Goal: Task Accomplishment & Management: Use online tool/utility

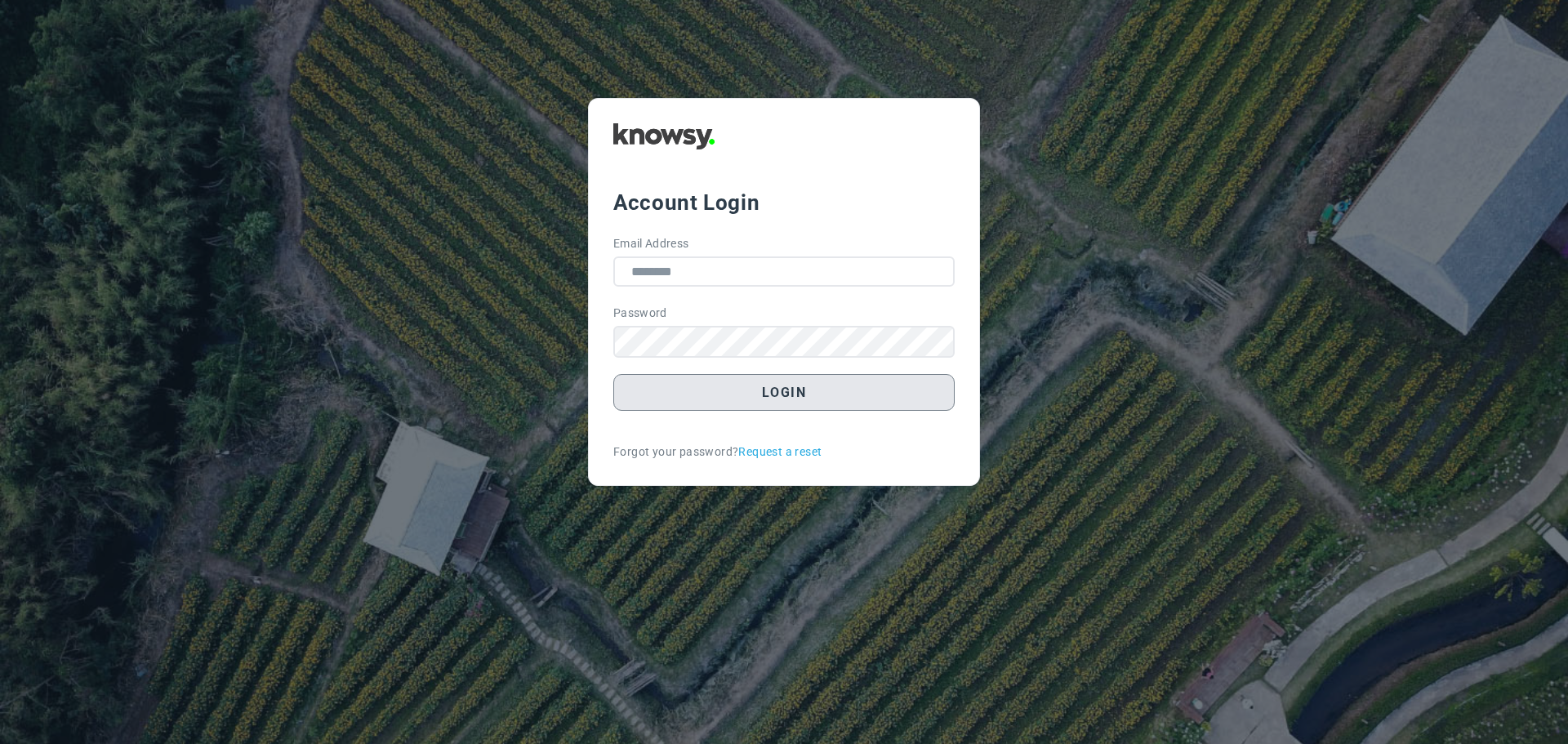
type input "**********"
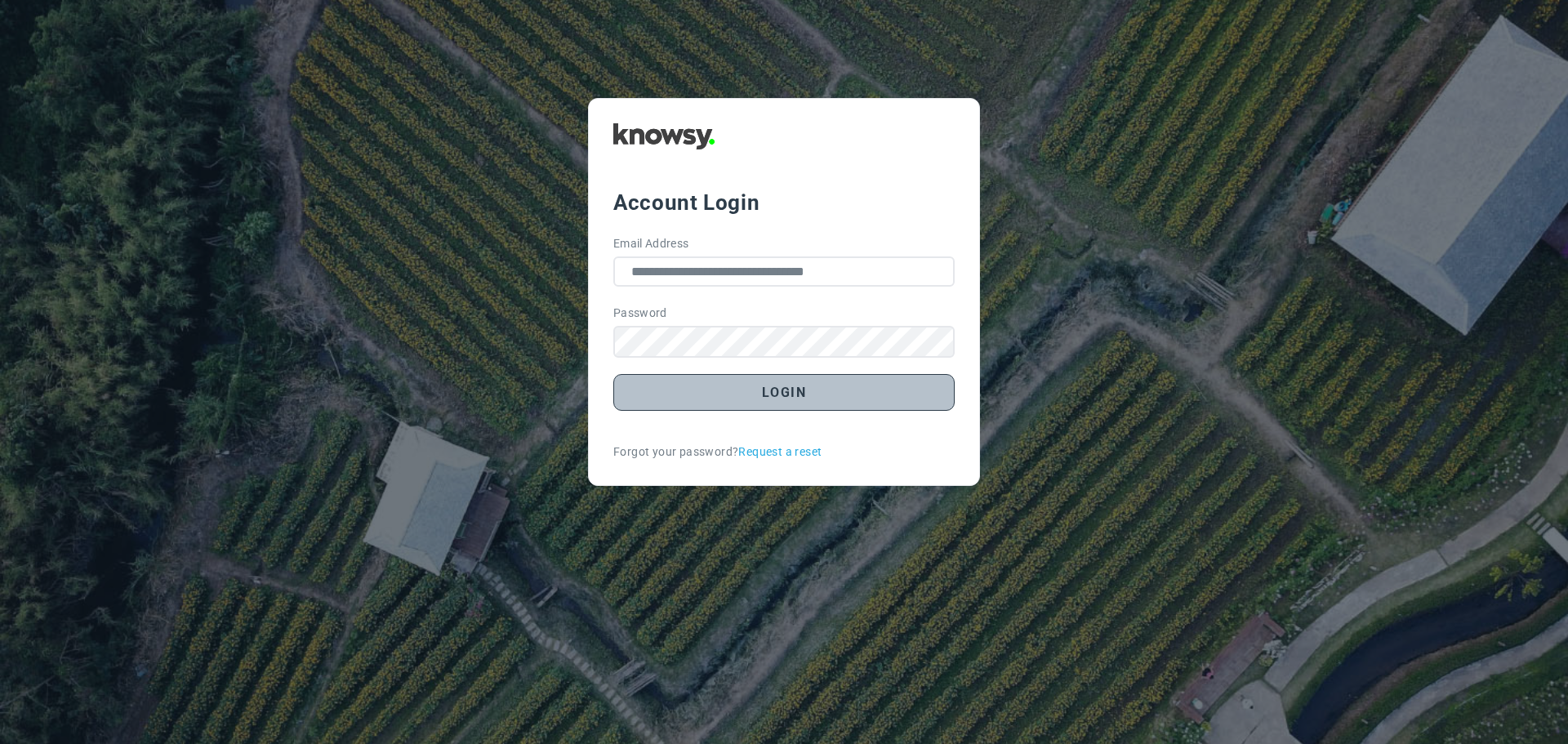
click at [788, 394] on button "Login" at bounding box center [784, 392] width 342 height 37
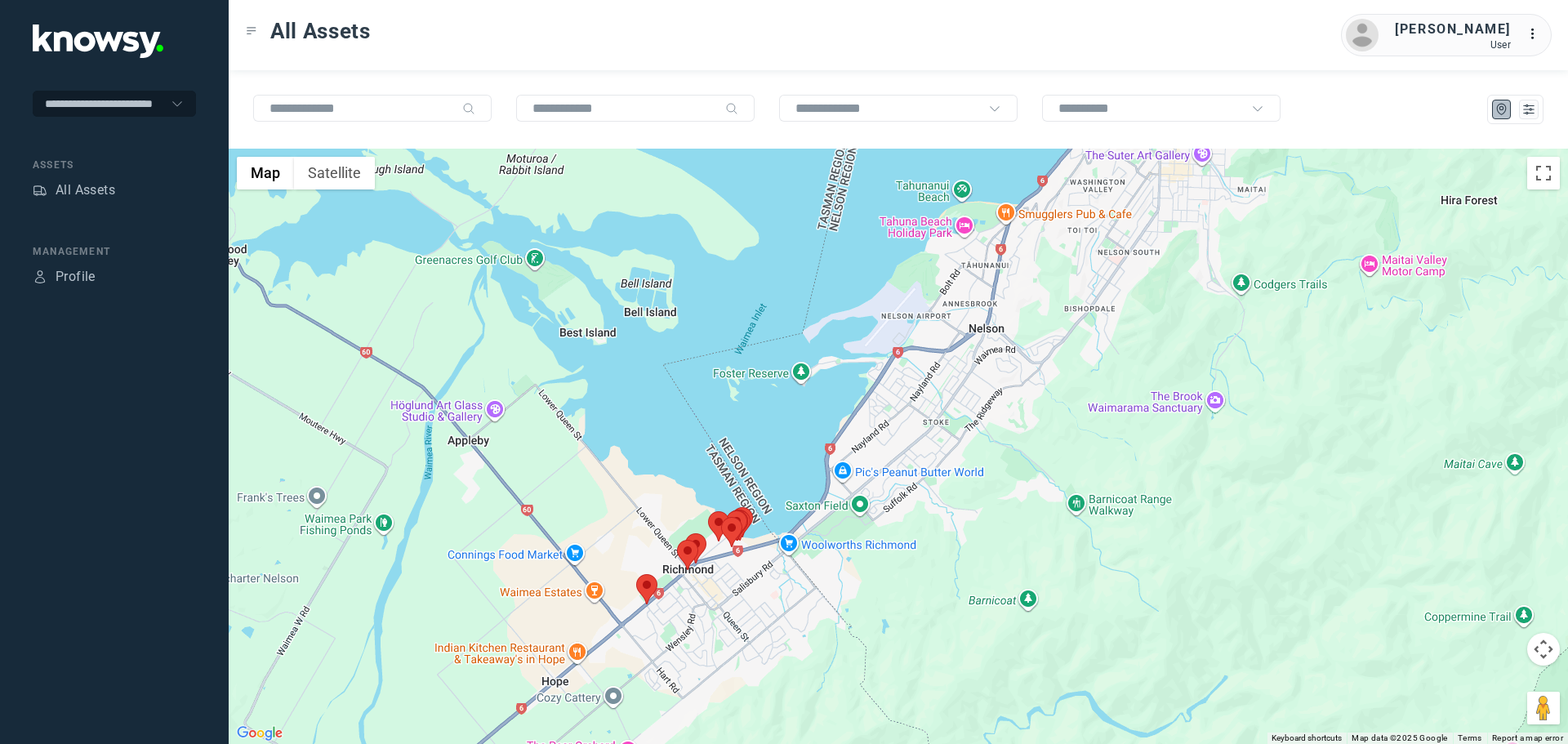
drag, startPoint x: 900, startPoint y: 491, endPoint x: 895, endPoint y: 336, distance: 155.1
click at [895, 337] on div at bounding box center [898, 446] width 1339 height 595
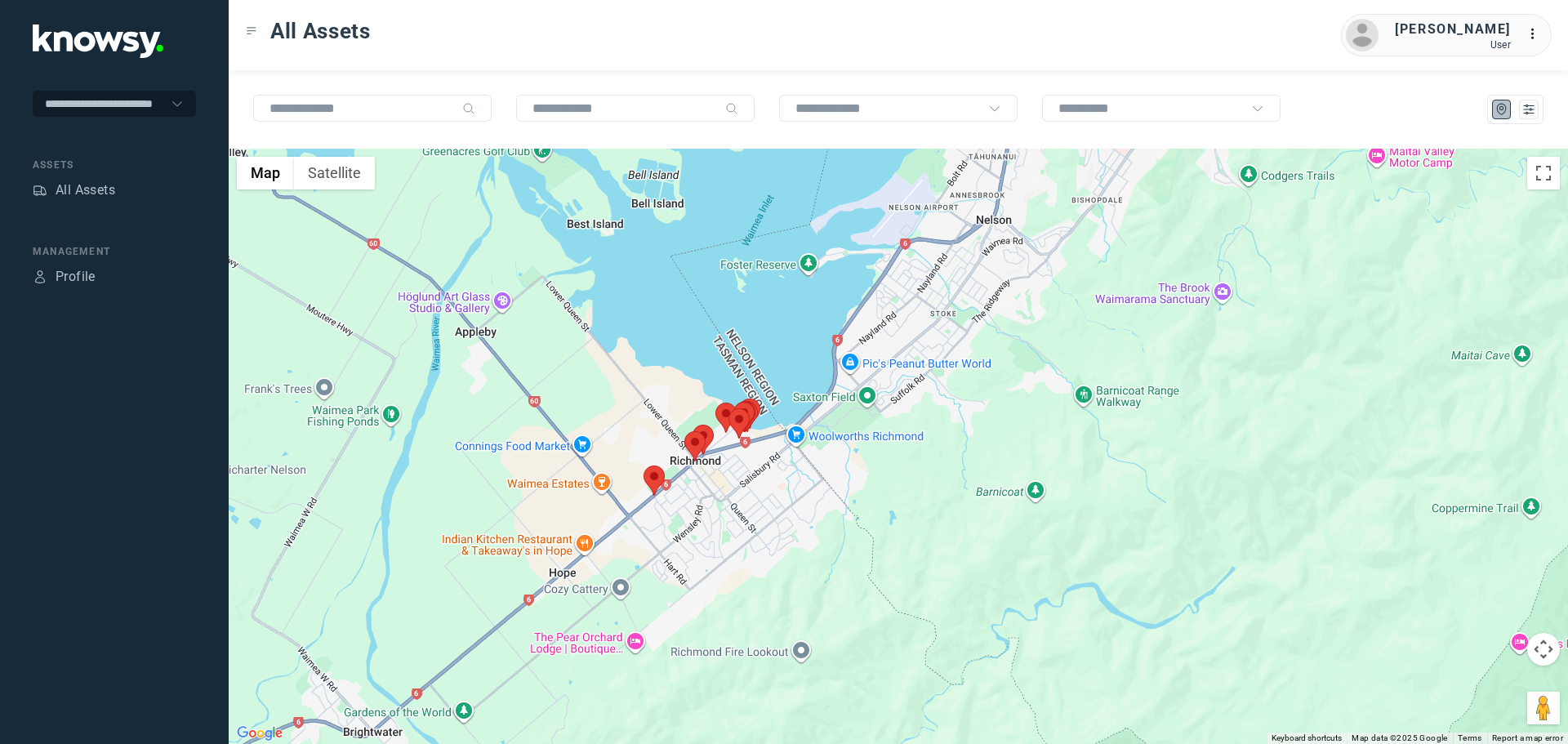
click at [644, 466] on area at bounding box center [644, 466] width 0 height 0
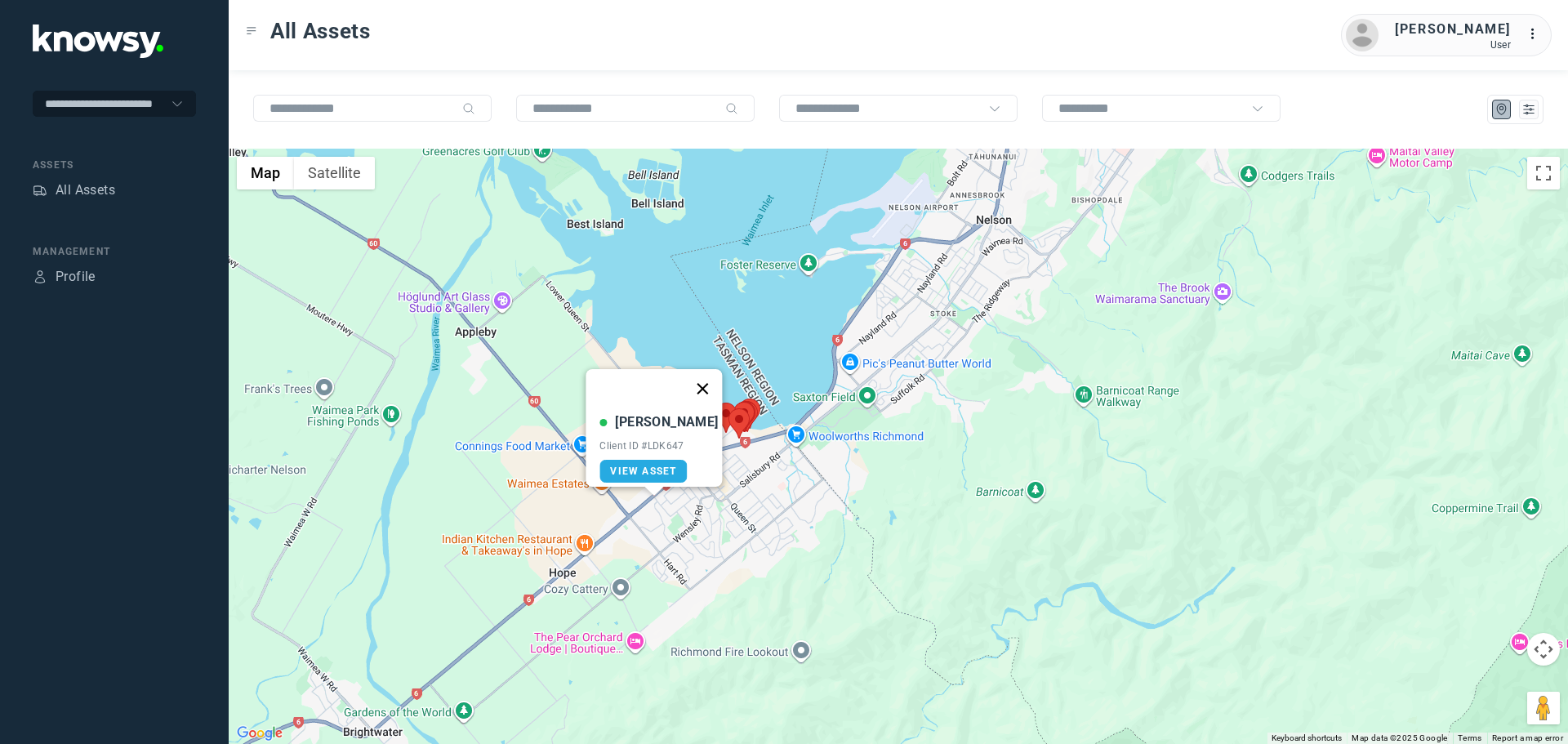
click at [695, 380] on button "Close" at bounding box center [703, 389] width 39 height 39
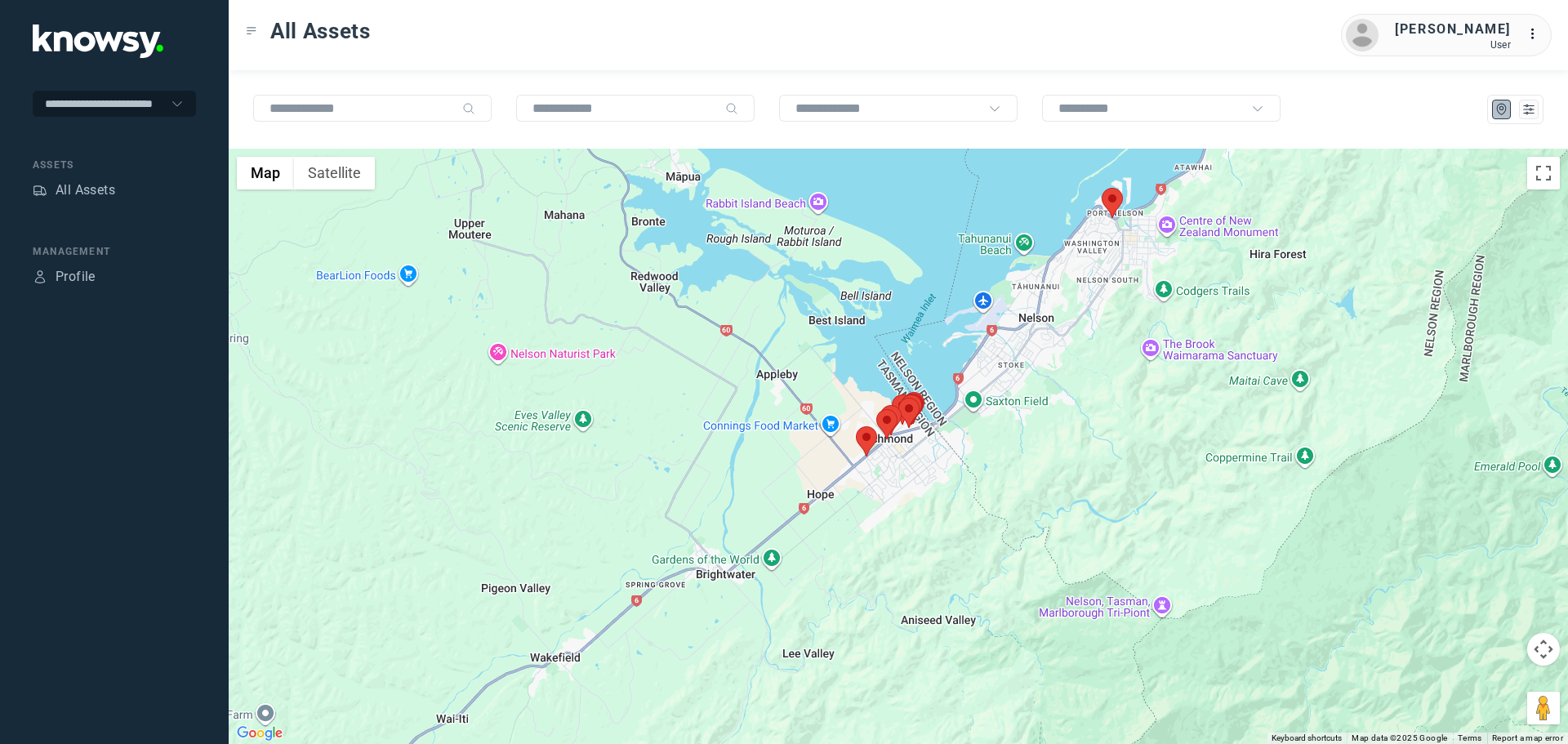
click at [1102, 188] on area at bounding box center [1102, 188] width 0 height 0
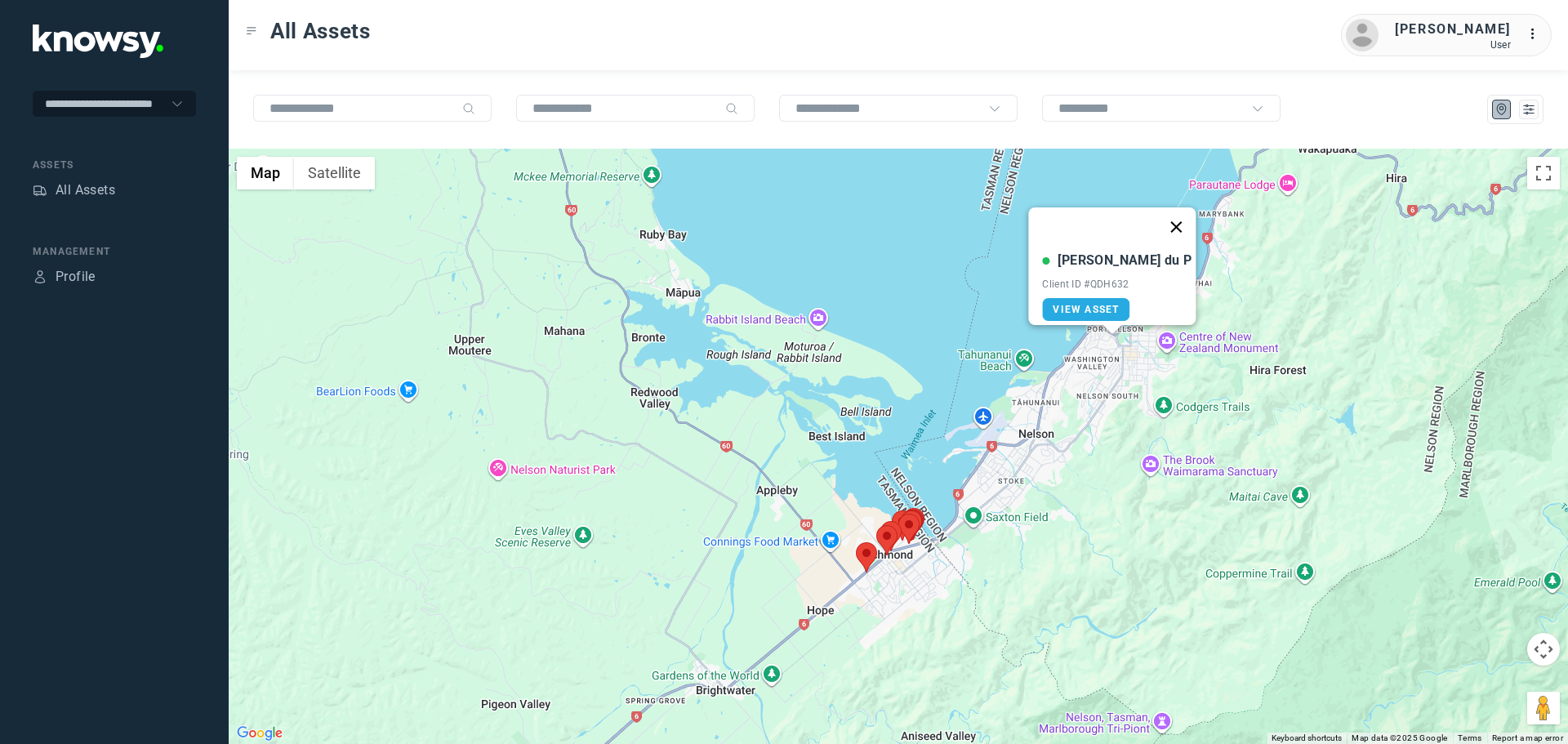
click at [1157, 218] on button "Close" at bounding box center [1177, 227] width 39 height 39
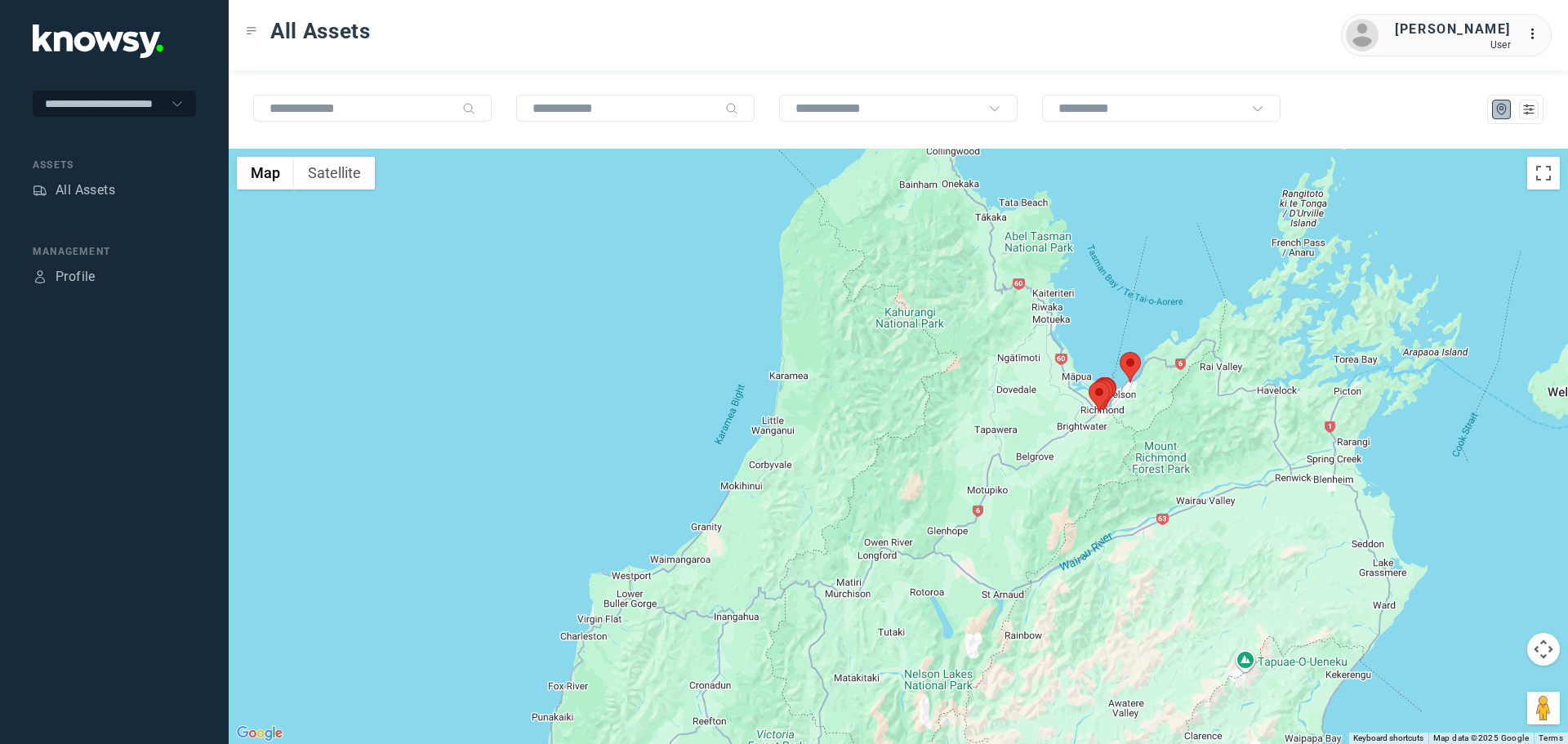
drag, startPoint x: 1211, startPoint y: 313, endPoint x: 1121, endPoint y: 420, distance: 139.8
click at [1121, 420] on div at bounding box center [898, 446] width 1339 height 595
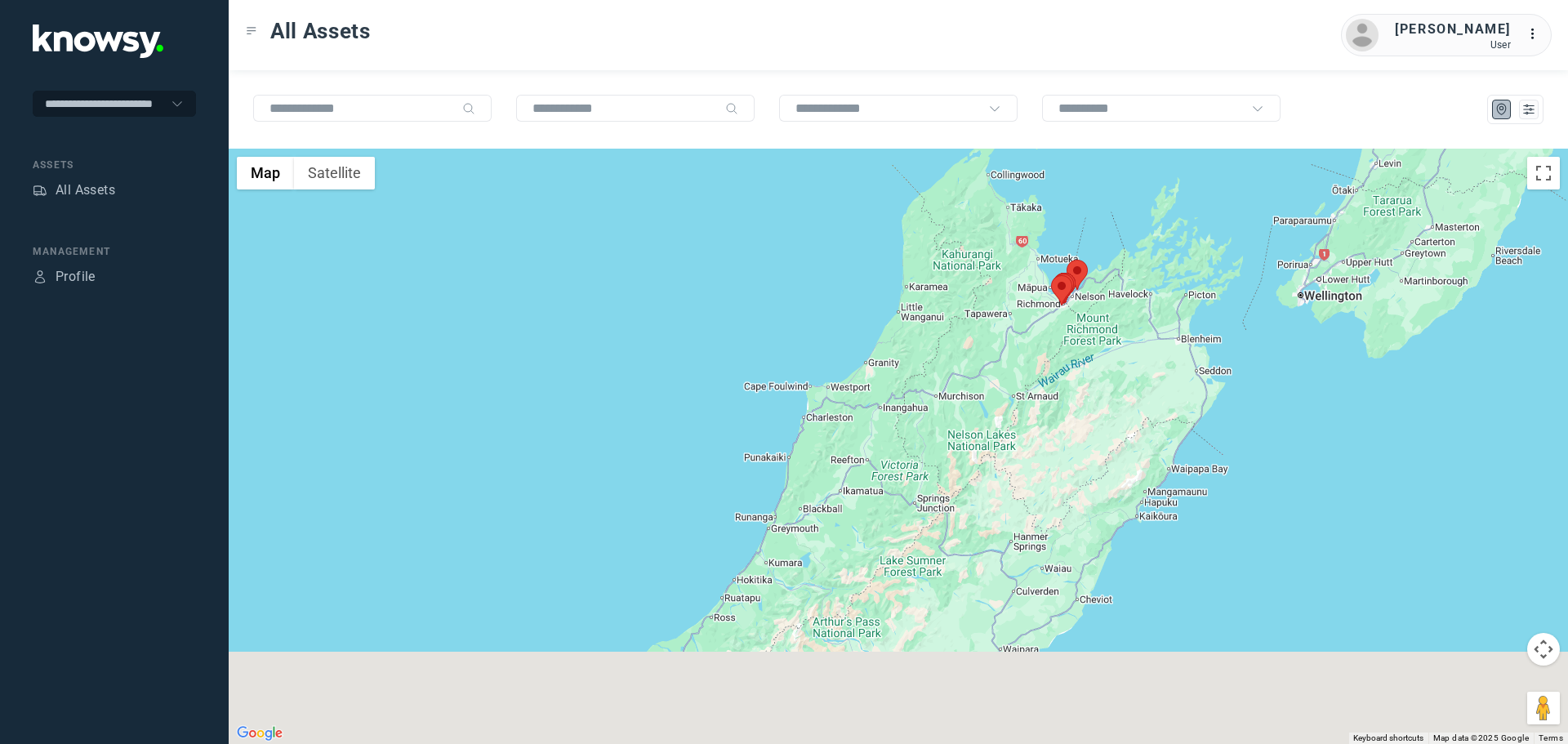
drag, startPoint x: 984, startPoint y: 553, endPoint x: 991, endPoint y: 362, distance: 191.1
click at [985, 374] on div at bounding box center [898, 446] width 1339 height 595
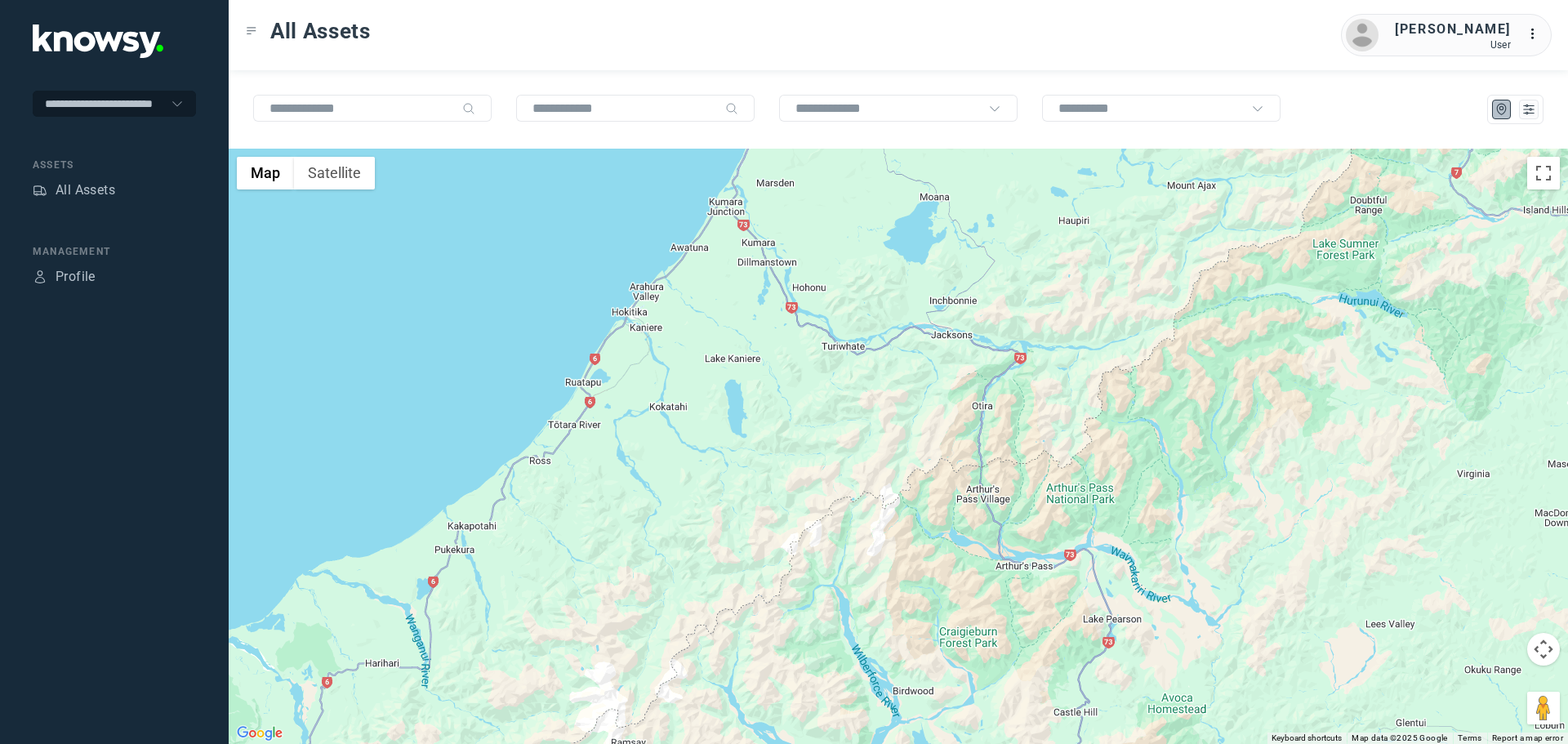
drag, startPoint x: 860, startPoint y: 254, endPoint x: 1029, endPoint y: 247, distance: 169.1
click at [1019, 247] on div at bounding box center [898, 446] width 1339 height 595
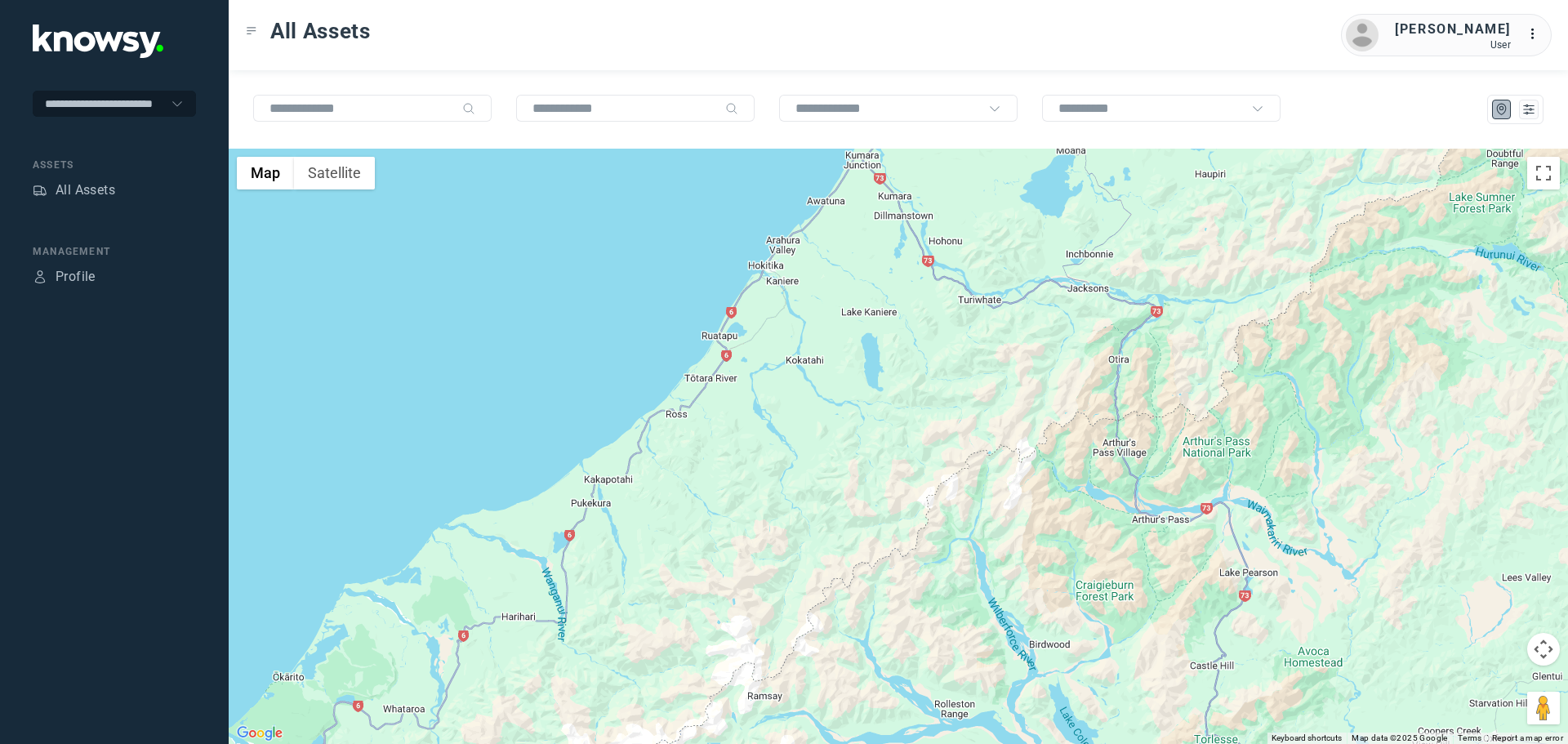
drag, startPoint x: 923, startPoint y: 387, endPoint x: 960, endPoint y: 325, distance: 72.2
click at [960, 325] on div at bounding box center [898, 446] width 1339 height 595
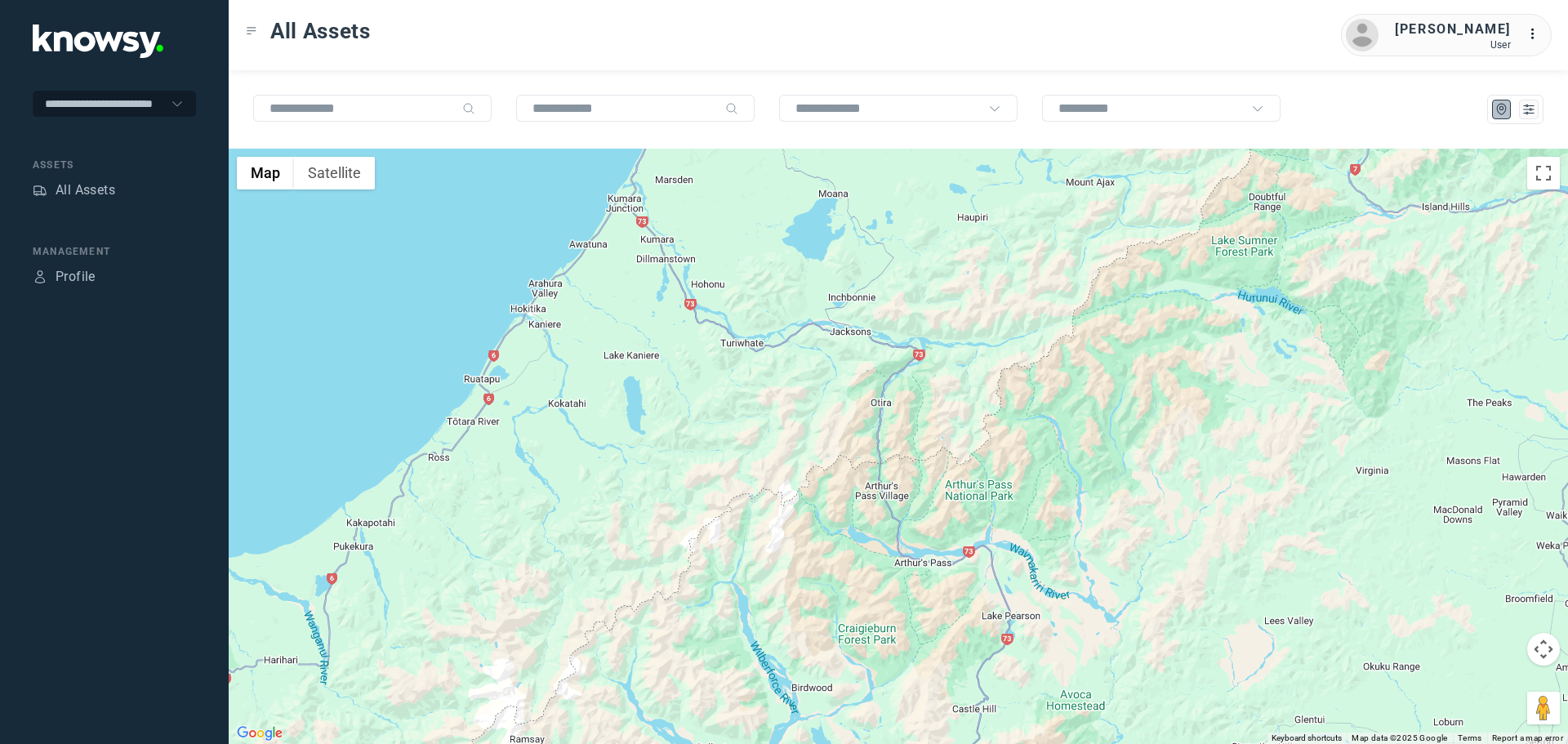
drag, startPoint x: 757, startPoint y: 479, endPoint x: 491, endPoint y: 562, distance: 278.6
click at [491, 562] on div at bounding box center [898, 446] width 1339 height 595
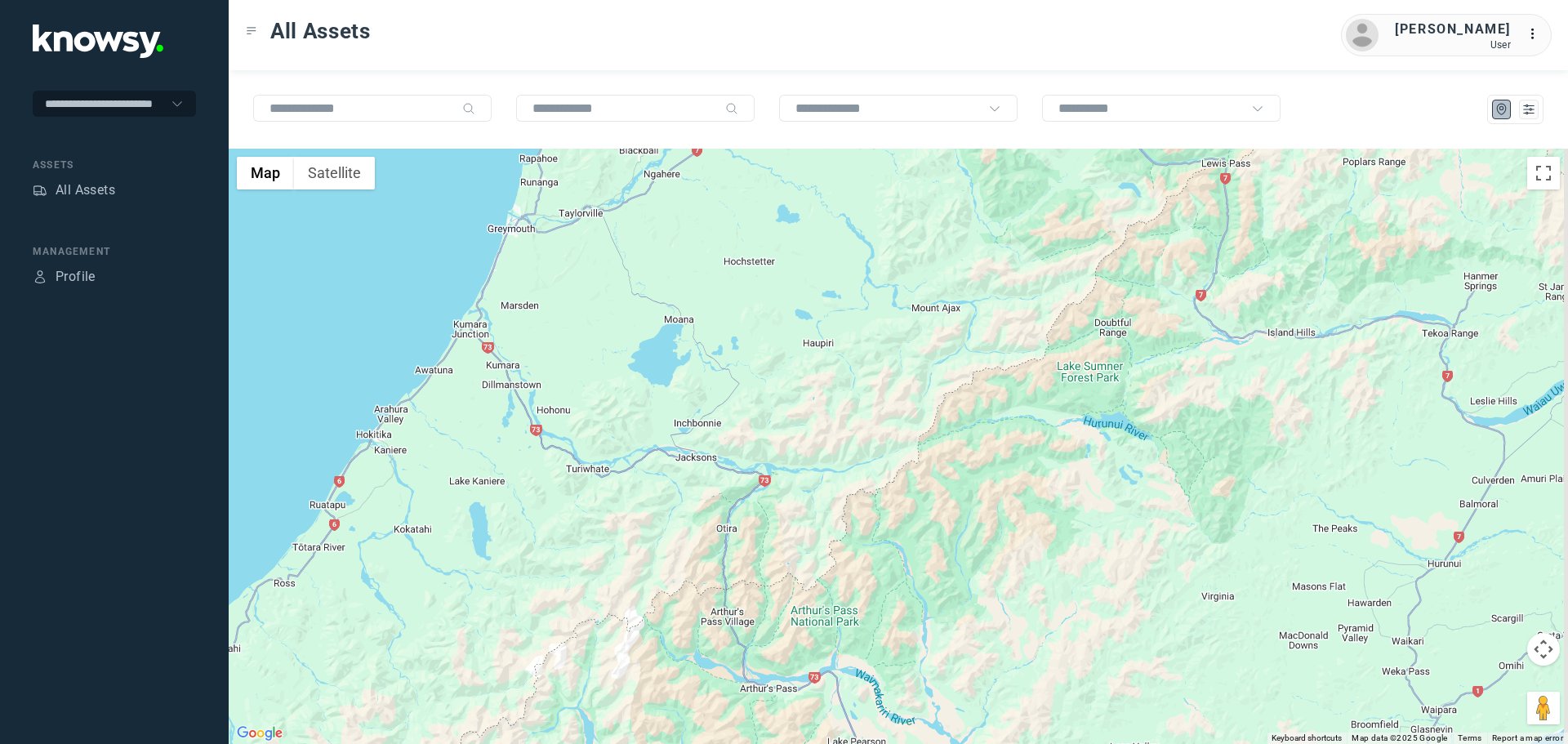
drag, startPoint x: 918, startPoint y: 283, endPoint x: 644, endPoint y: 400, distance: 297.9
click at [644, 400] on div at bounding box center [898, 446] width 1339 height 595
